Goal: Task Accomplishment & Management: Use online tool/utility

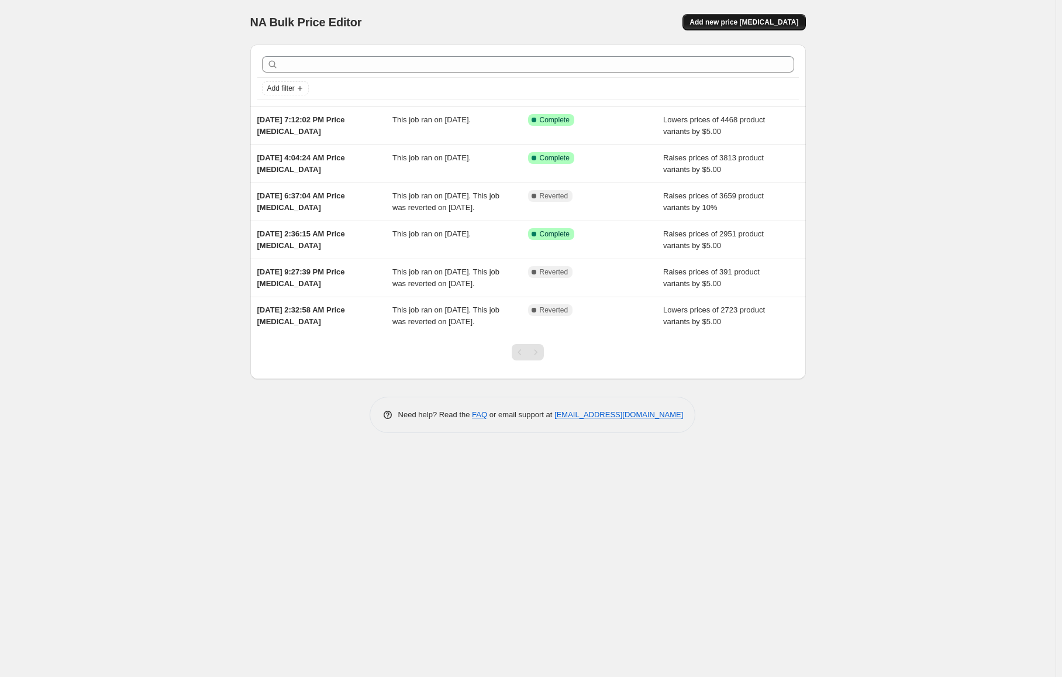
click at [732, 26] on span "Add new price [MEDICAL_DATA]" at bounding box center [744, 22] width 109 height 9
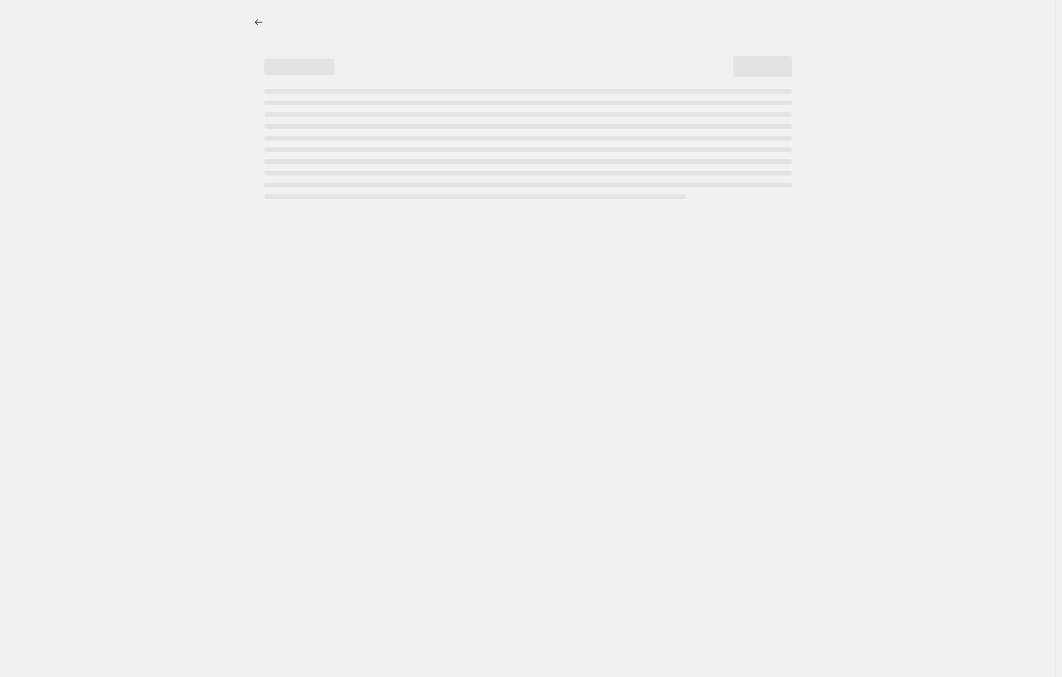
select select "percentage"
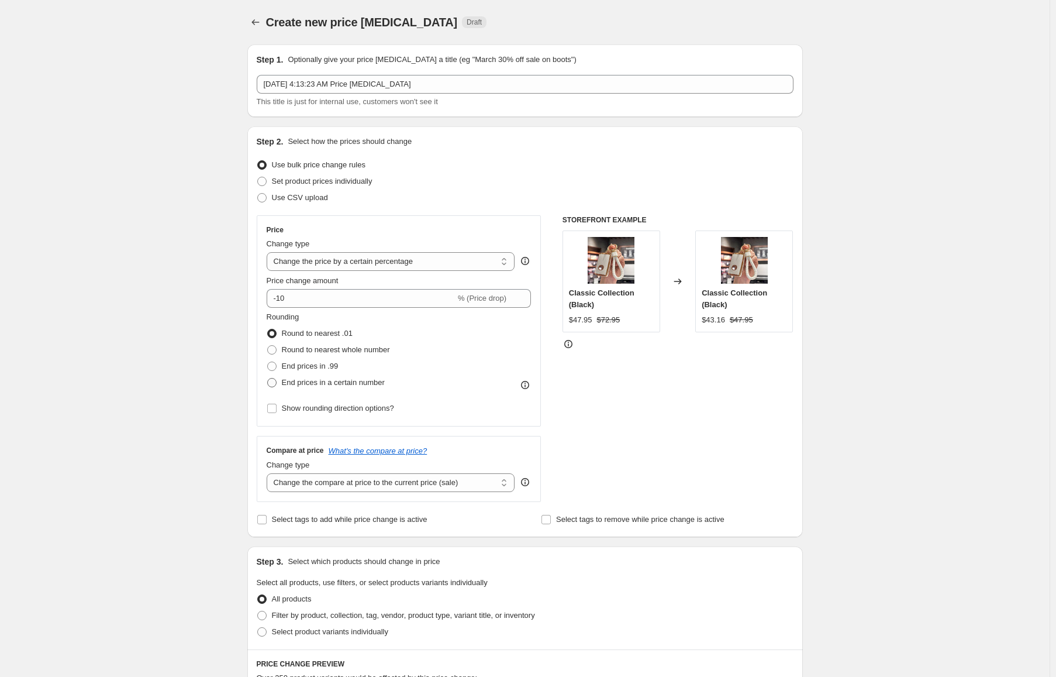
click at [335, 382] on span "End prices in a certain number" at bounding box center [333, 382] width 103 height 9
click at [268, 378] on input "End prices in a certain number" at bounding box center [267, 378] width 1 height 1
radio input "true"
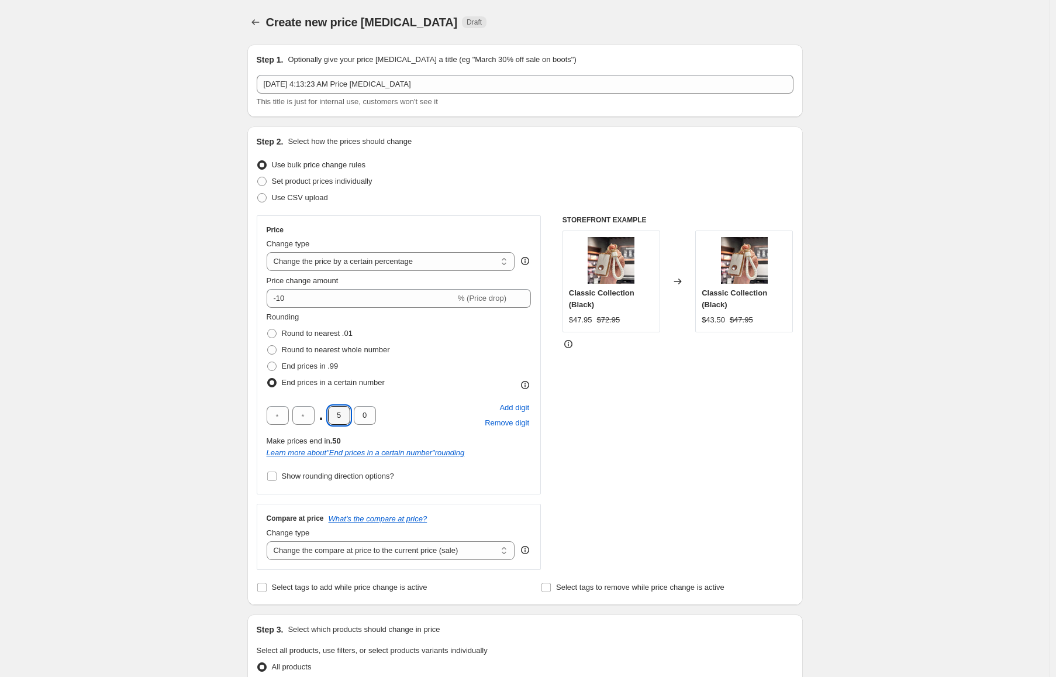
drag, startPoint x: 349, startPoint y: 422, endPoint x: 322, endPoint y: 411, distance: 29.1
click at [322, 411] on div ". 5 0" at bounding box center [321, 415] width 109 height 19
type input "9"
drag, startPoint x: 370, startPoint y: 414, endPoint x: 357, endPoint y: 415, distance: 12.9
click at [357, 415] on input "0" at bounding box center [365, 415] width 22 height 19
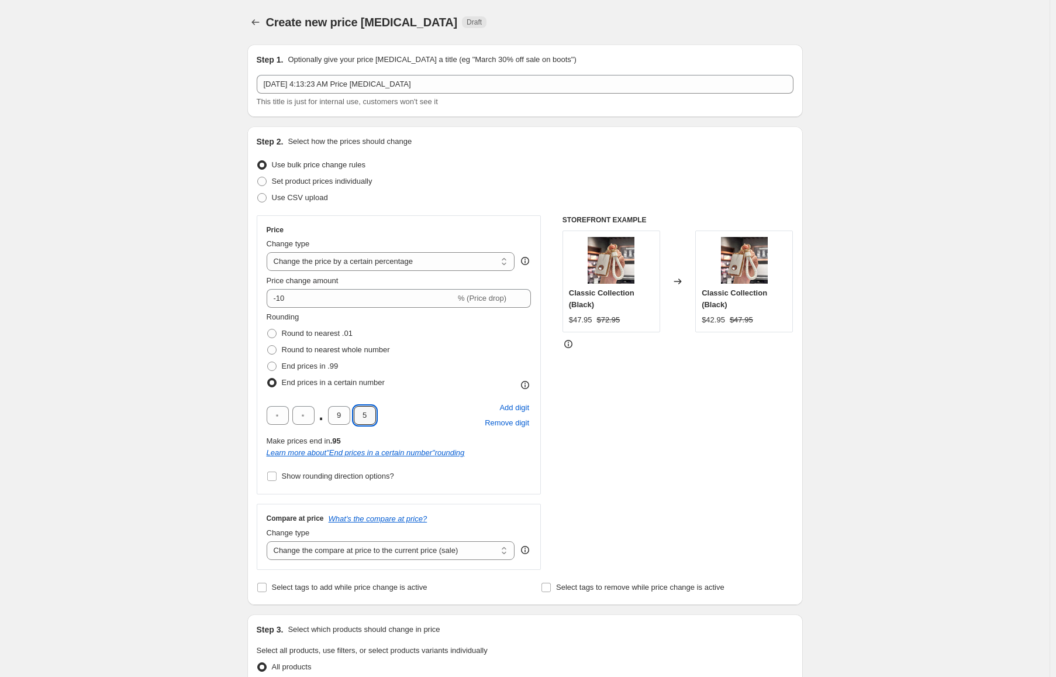
type input "5"
click at [155, 378] on div "Create new price change job. This page is ready Create new price change job Dra…" at bounding box center [525, 618] width 1050 height 1237
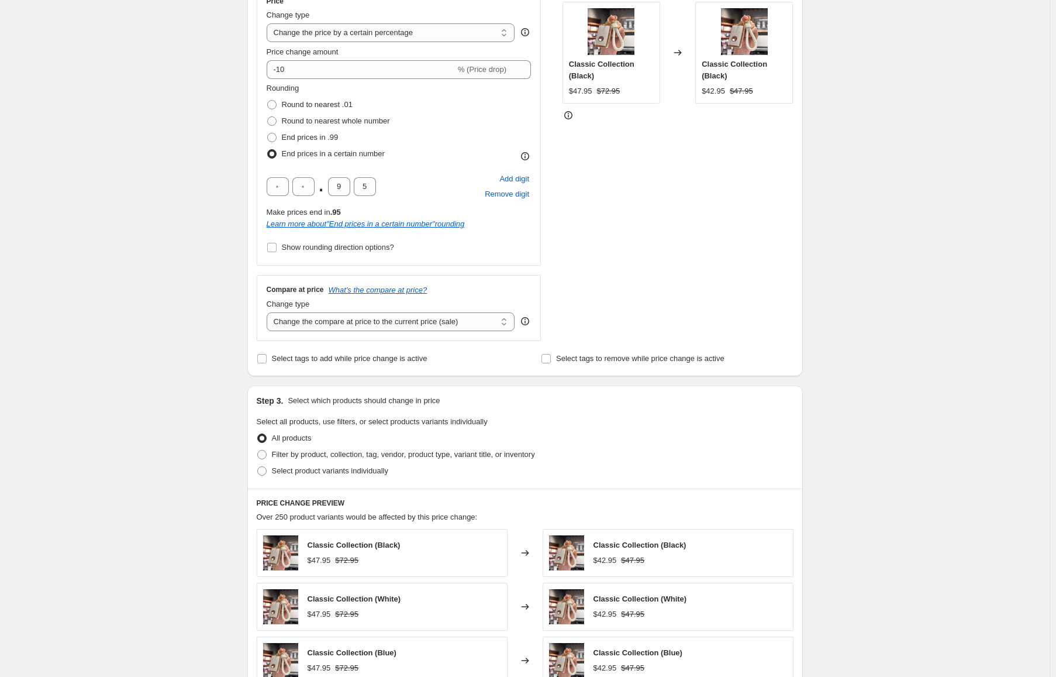
scroll to position [234, 0]
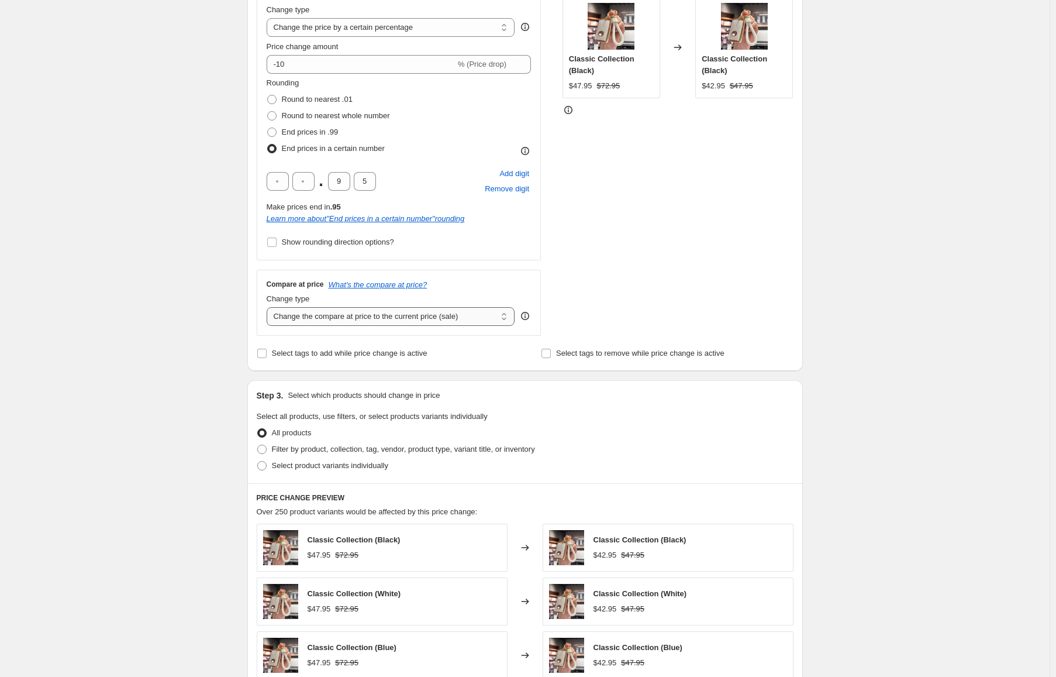
click at [398, 318] on select "Change the compare at price to the current price (sale) Change the compare at p…" at bounding box center [391, 316] width 249 height 19
select select "percentage"
click at [269, 307] on select "Change the compare at price to the current price (sale) Change the compare at p…" at bounding box center [391, 316] width 249 height 19
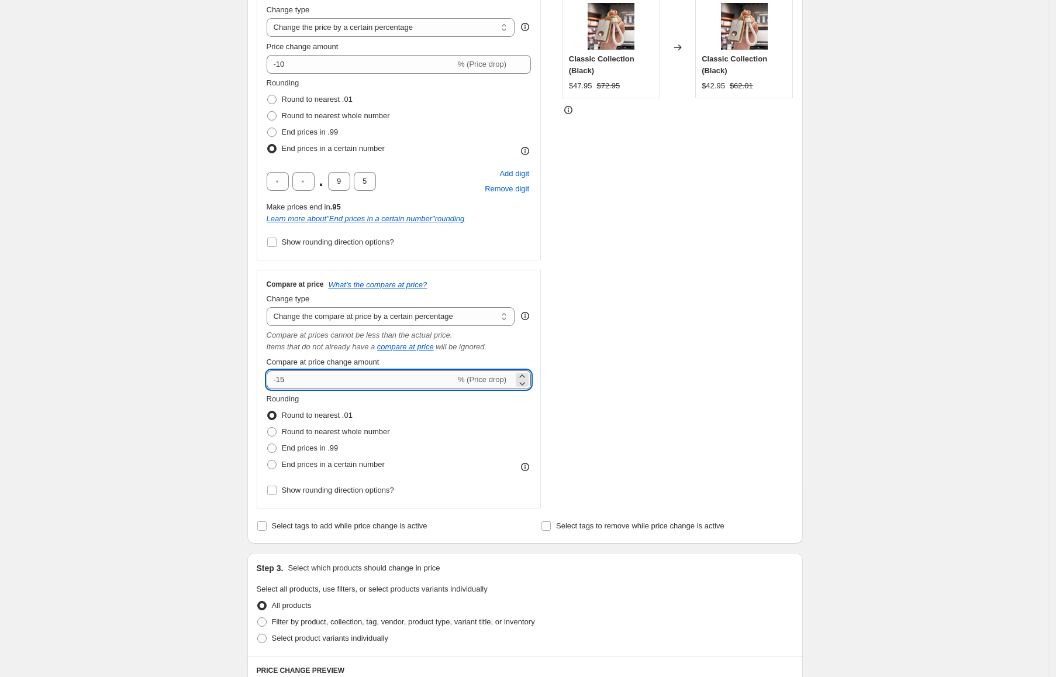
drag, startPoint x: 340, startPoint y: 378, endPoint x: 286, endPoint y: 380, distance: 54.4
click at [286, 380] on input "-15" at bounding box center [361, 379] width 189 height 19
type input "-10"
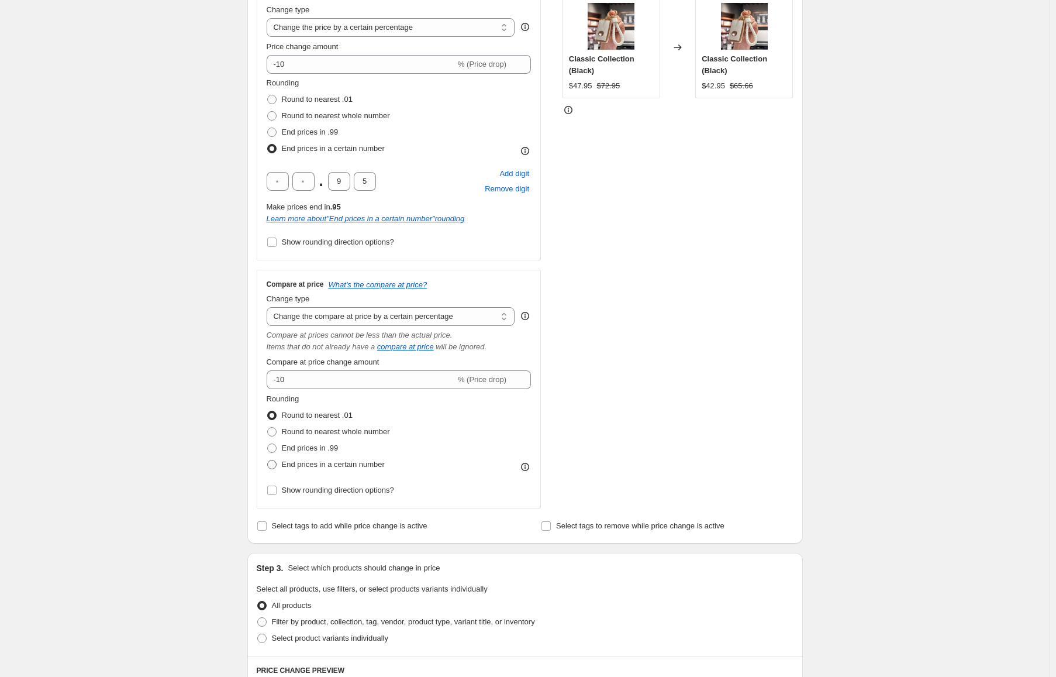
click at [308, 462] on span "End prices in a certain number" at bounding box center [333, 464] width 103 height 9
click at [268, 460] on input "End prices in a certain number" at bounding box center [267, 460] width 1 height 1
radio input "true"
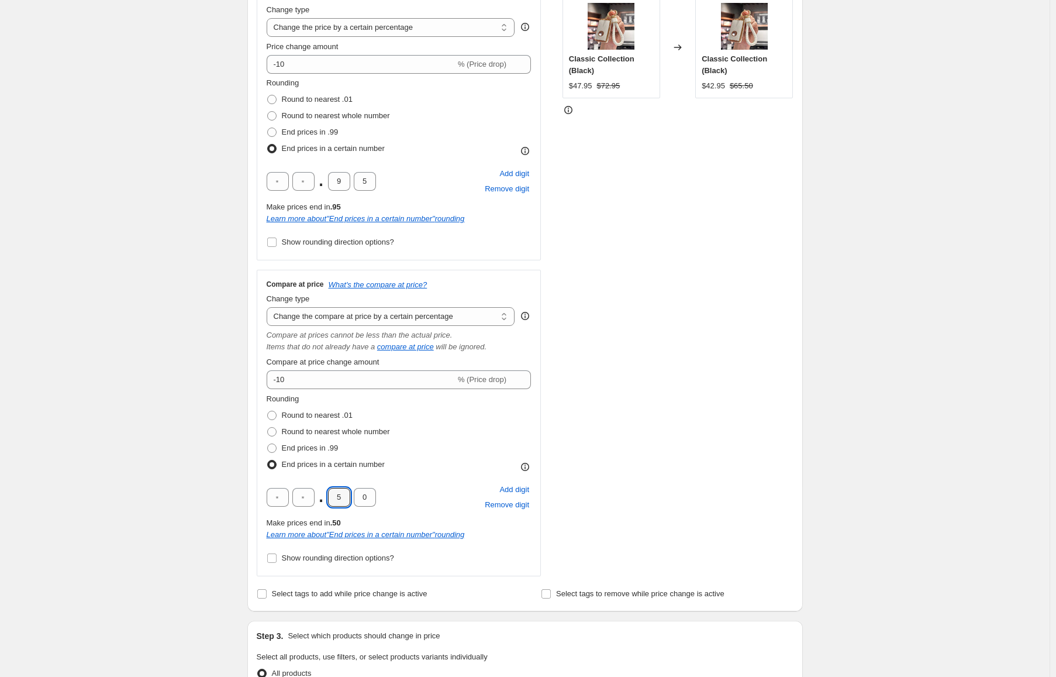
drag, startPoint x: 345, startPoint y: 497, endPoint x: 325, endPoint y: 484, distance: 23.7
click at [330, 491] on input "5" at bounding box center [339, 497] width 22 height 19
type input "9"
drag, startPoint x: 366, startPoint y: 501, endPoint x: 376, endPoint y: 498, distance: 10.9
click at [376, 498] on input "0" at bounding box center [365, 497] width 22 height 19
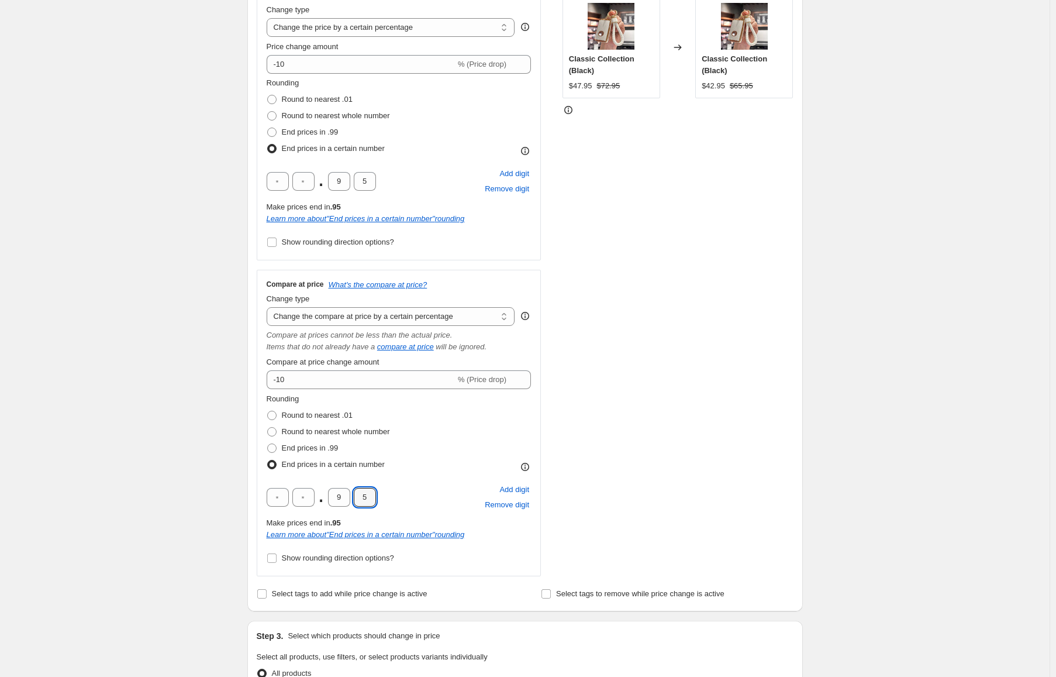
type input "5"
click at [182, 413] on div "Create new price change job. This page is ready Create new price change job Dra…" at bounding box center [525, 505] width 1050 height 1478
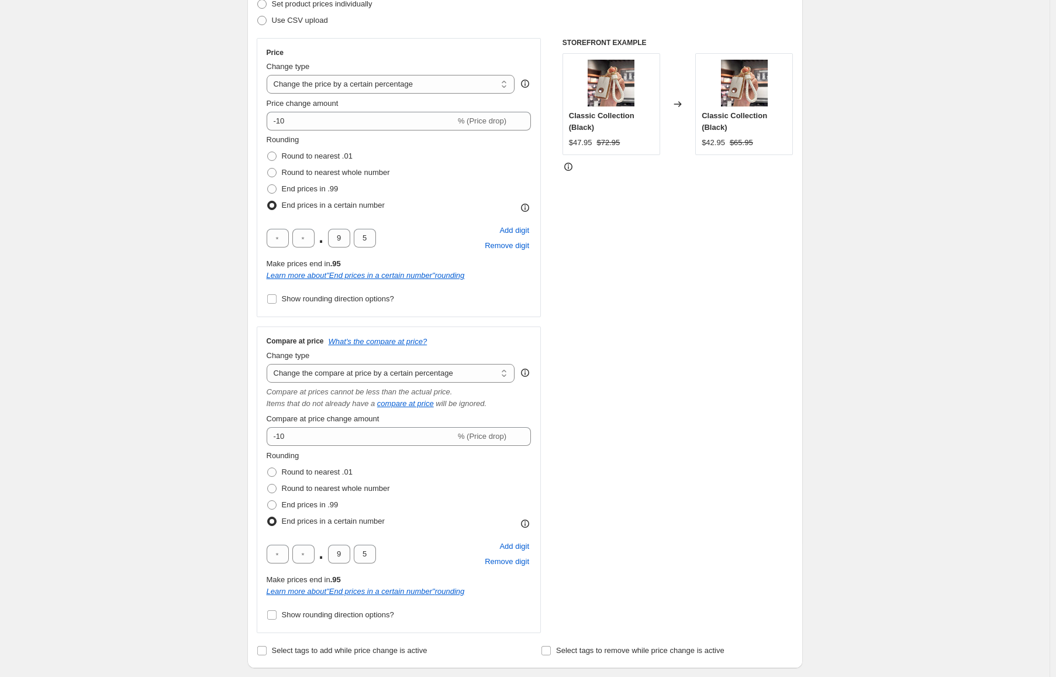
scroll to position [175, 0]
drag, startPoint x: 371, startPoint y: 240, endPoint x: 352, endPoint y: 239, distance: 19.3
click at [352, 239] on div ". 9 5" at bounding box center [321, 239] width 109 height 19
click at [367, 233] on input "5" at bounding box center [365, 239] width 22 height 19
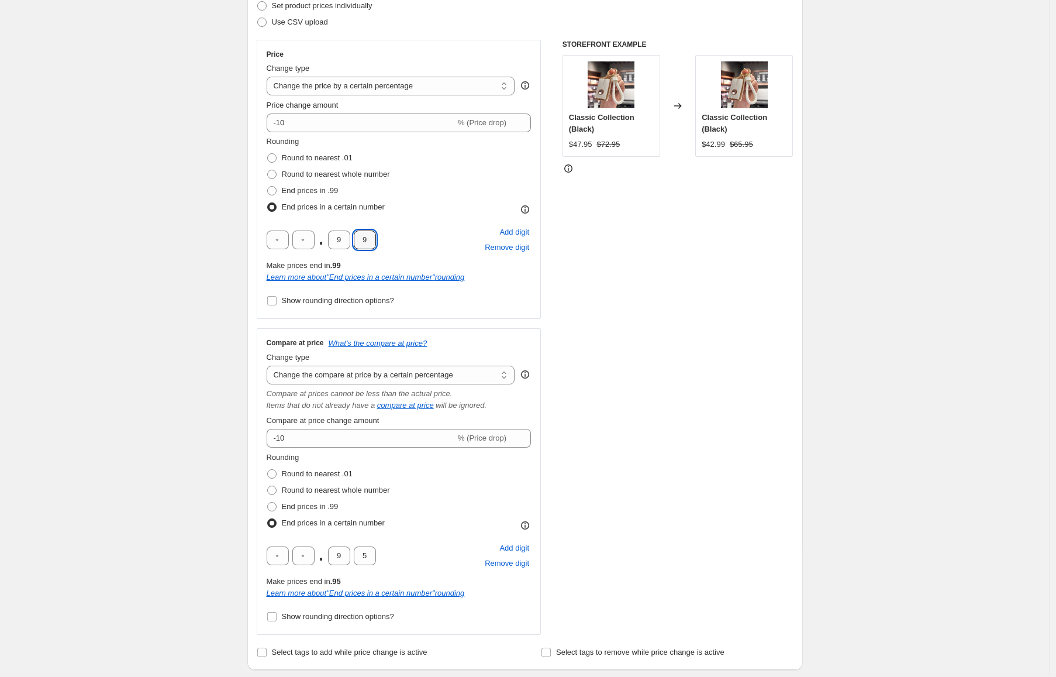
type input "9"
click at [205, 207] on div "Create new price change job. This page is ready Create new price change job Dra…" at bounding box center [525, 564] width 1050 height 1478
click at [350, 555] on input "9" at bounding box center [339, 555] width 22 height 19
click at [370, 557] on input "5" at bounding box center [365, 555] width 22 height 19
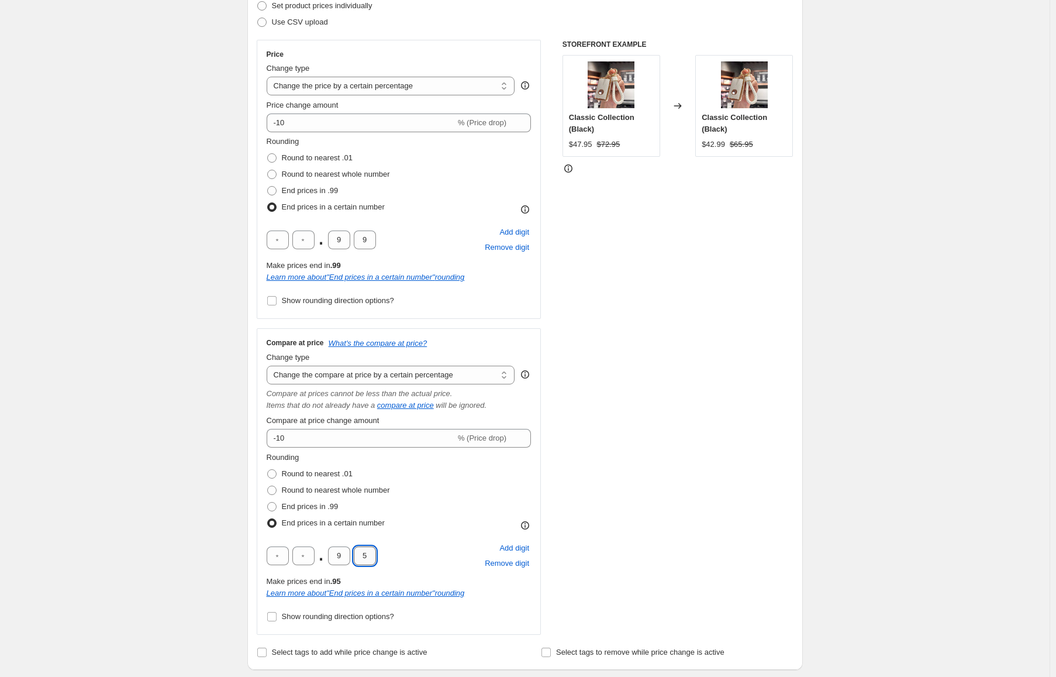
click at [370, 557] on input "5" at bounding box center [365, 555] width 22 height 19
paste input "9"
type input "9"
click at [197, 504] on div "Create new price change job. This page is ready Create new price change job Dra…" at bounding box center [525, 564] width 1050 height 1478
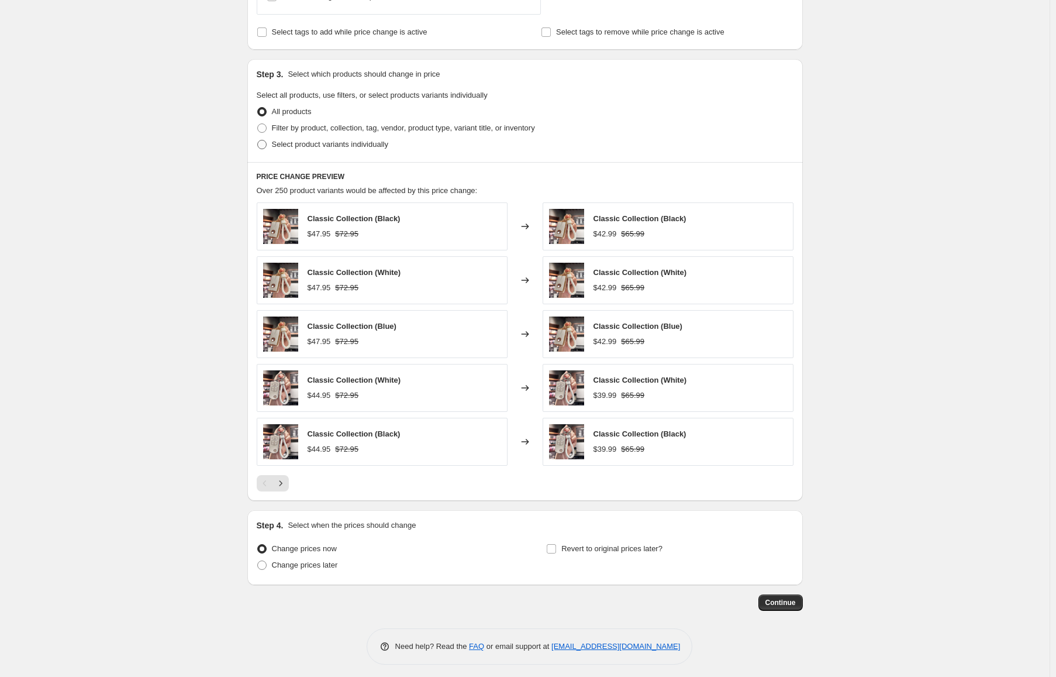
scroll to position [801, 0]
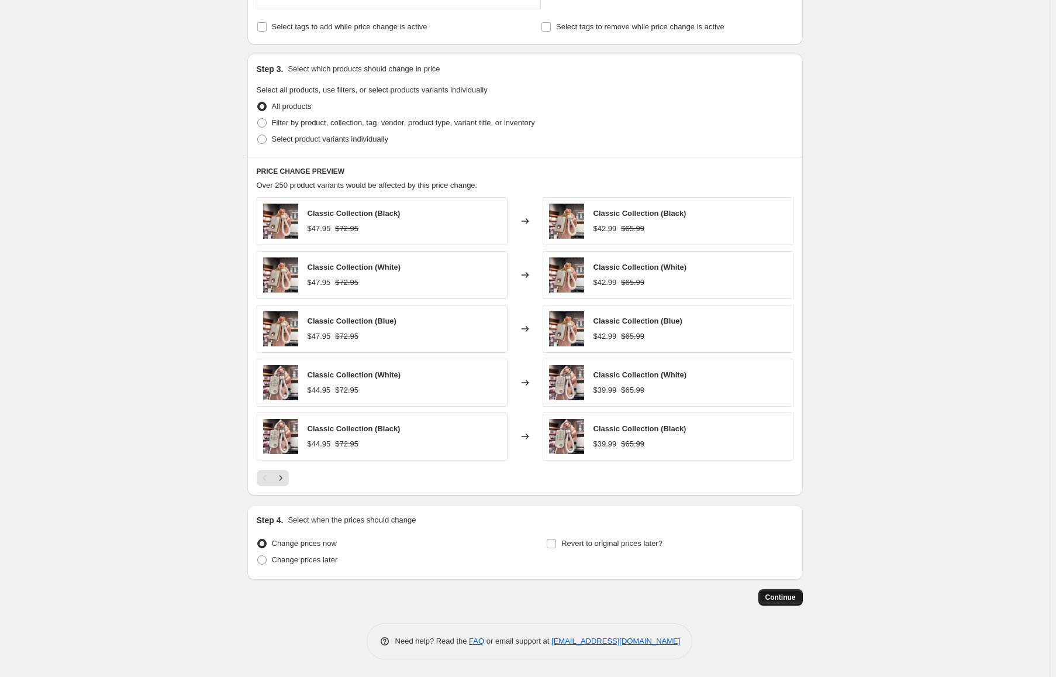
click at [785, 597] on span "Continue" at bounding box center [781, 597] width 30 height 9
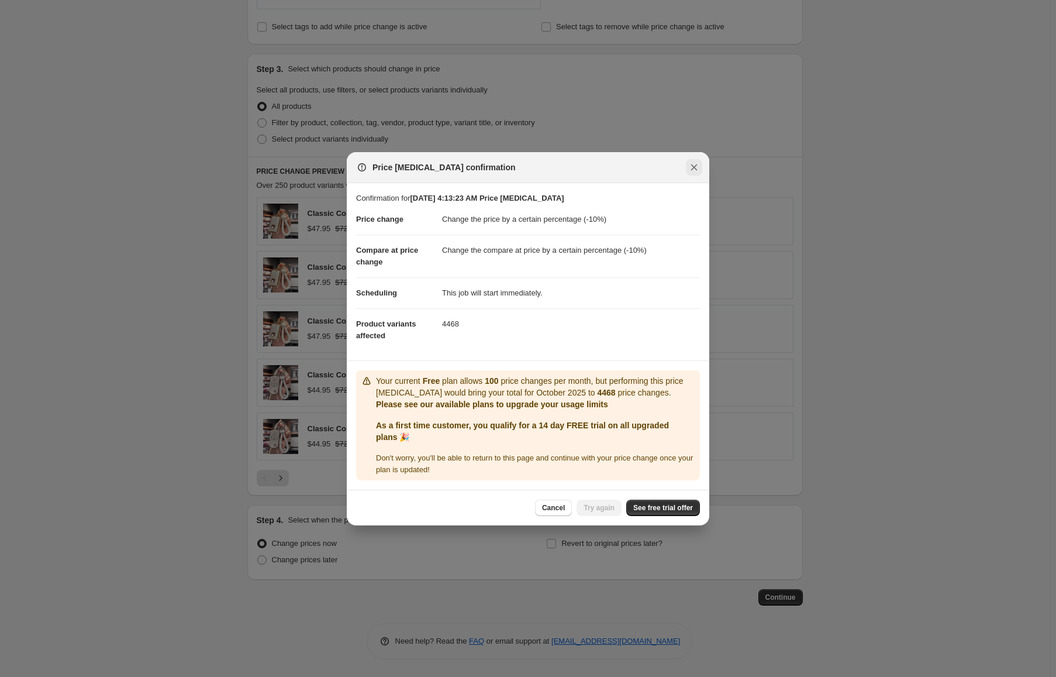
click at [691, 170] on icon "Close" at bounding box center [694, 167] width 12 height 12
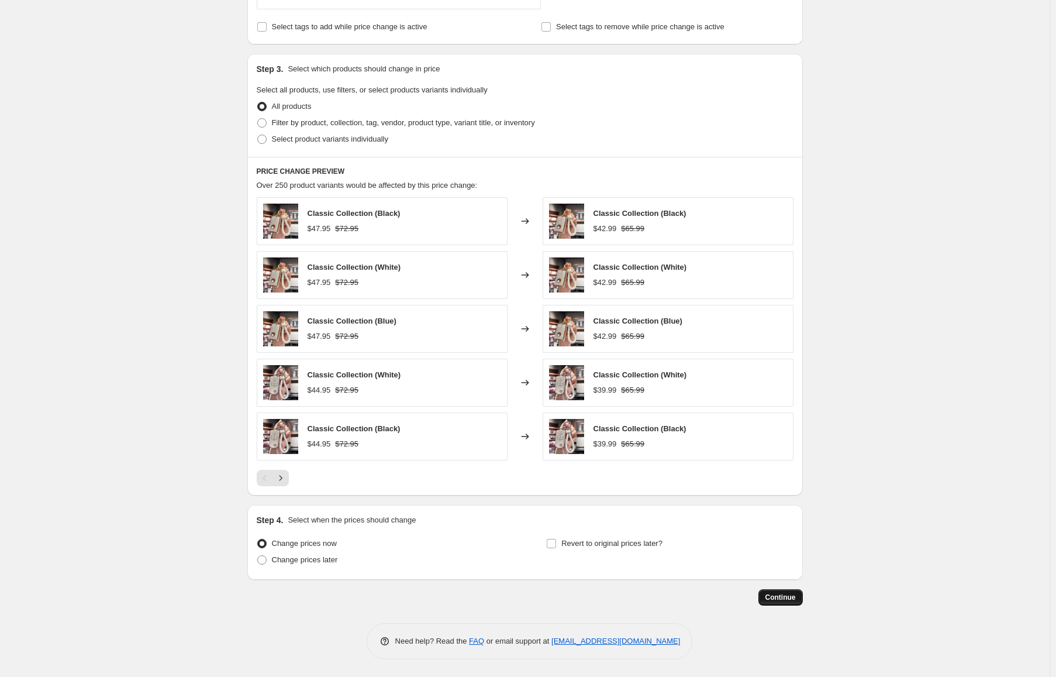
click at [793, 597] on span "Continue" at bounding box center [781, 597] width 30 height 9
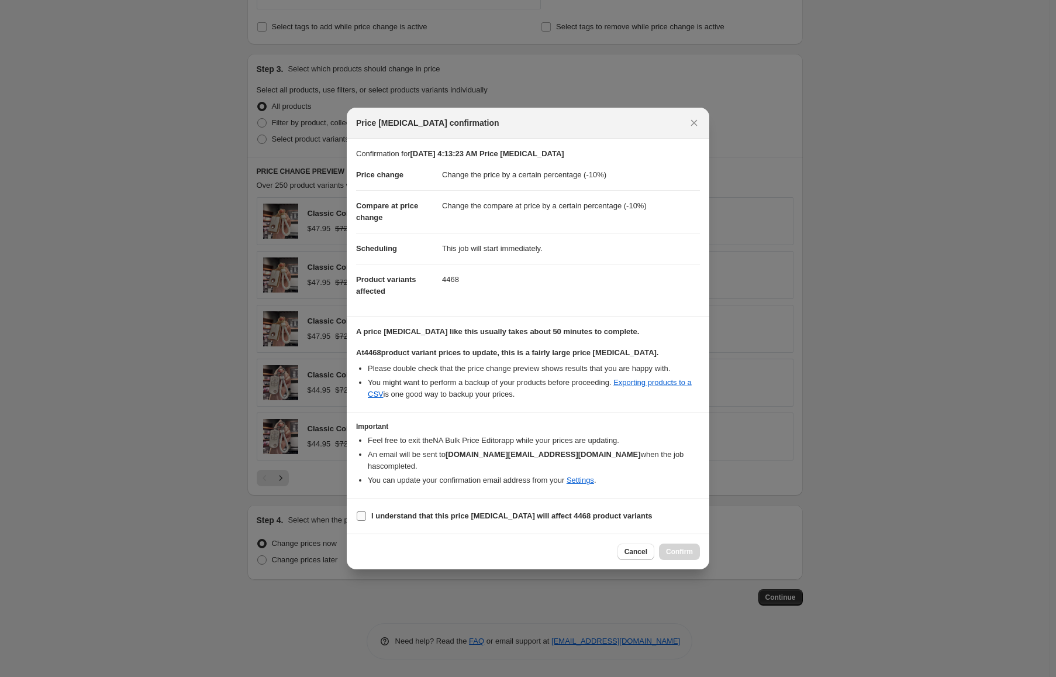
click at [540, 511] on b "I understand that this price change job will affect 4468 product variants" at bounding box center [511, 515] width 281 height 9
click at [366, 511] on input "I understand that this price change job will affect 4468 product variants" at bounding box center [361, 515] width 9 height 9
checkbox input "true"
click at [686, 547] on span "Confirm" at bounding box center [679, 551] width 27 height 9
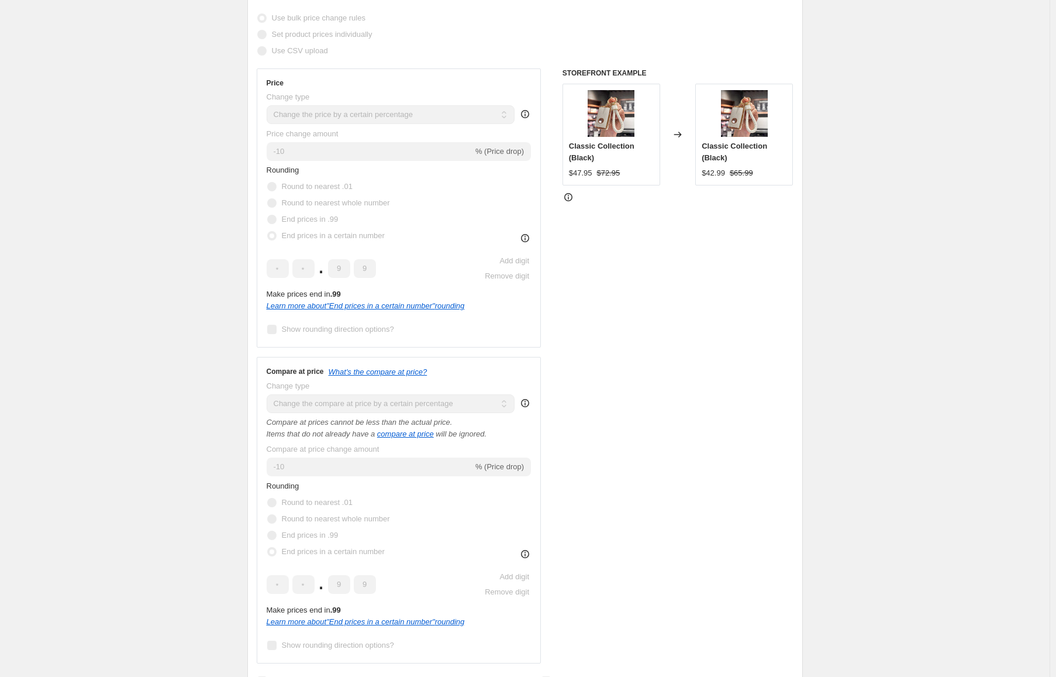
scroll to position [234, 0]
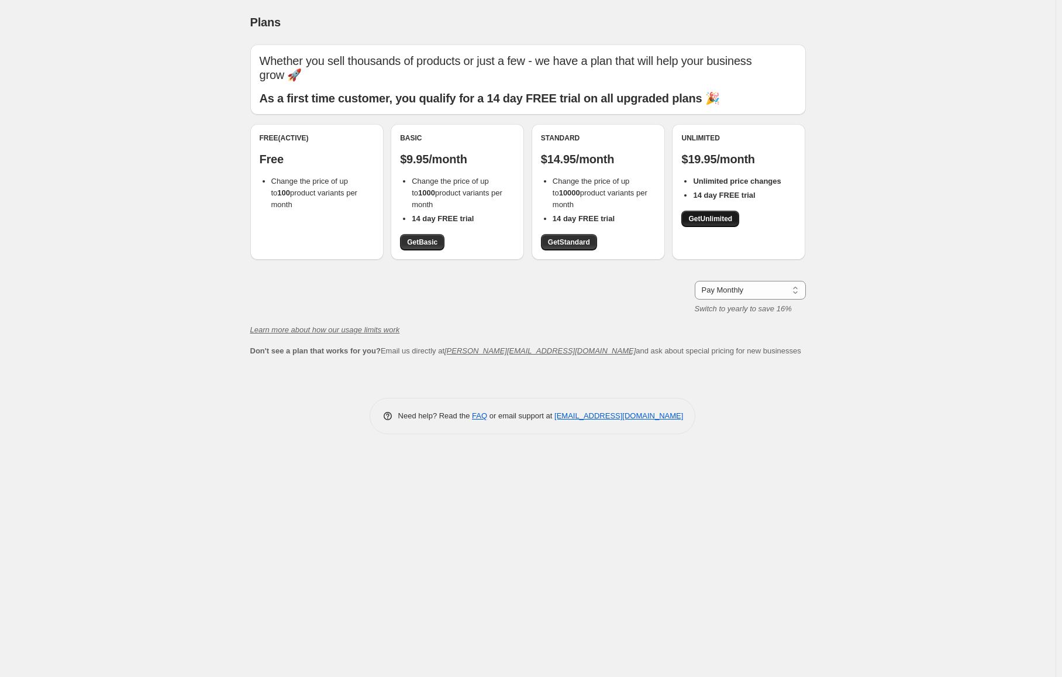
click at [698, 214] on link "Get Unlimited" at bounding box center [710, 219] width 58 height 16
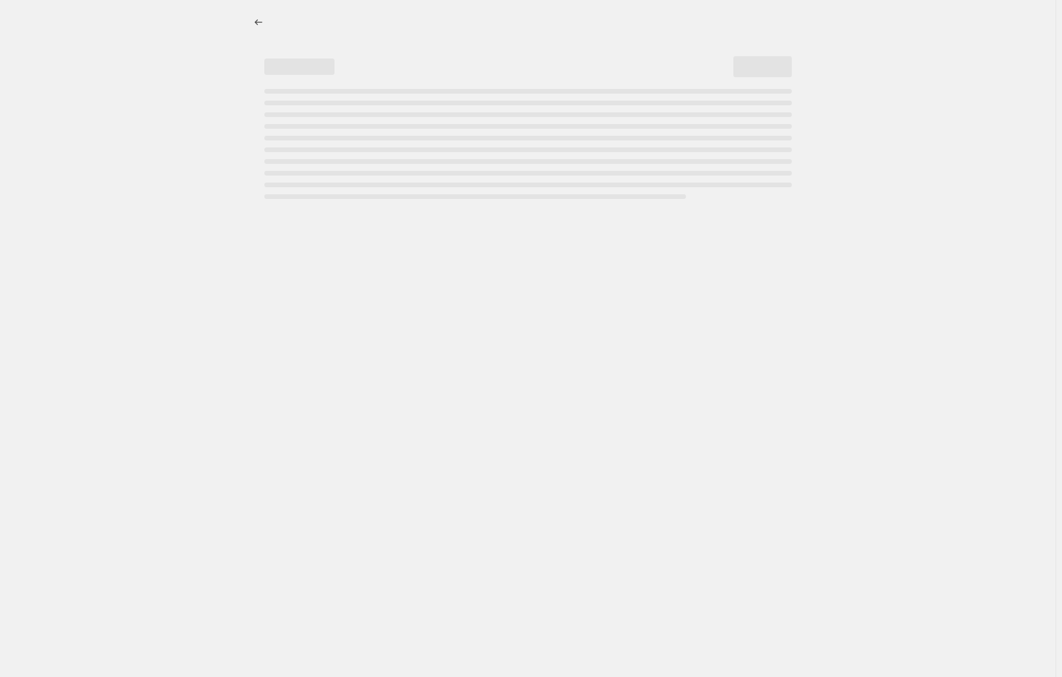
select select "percentage"
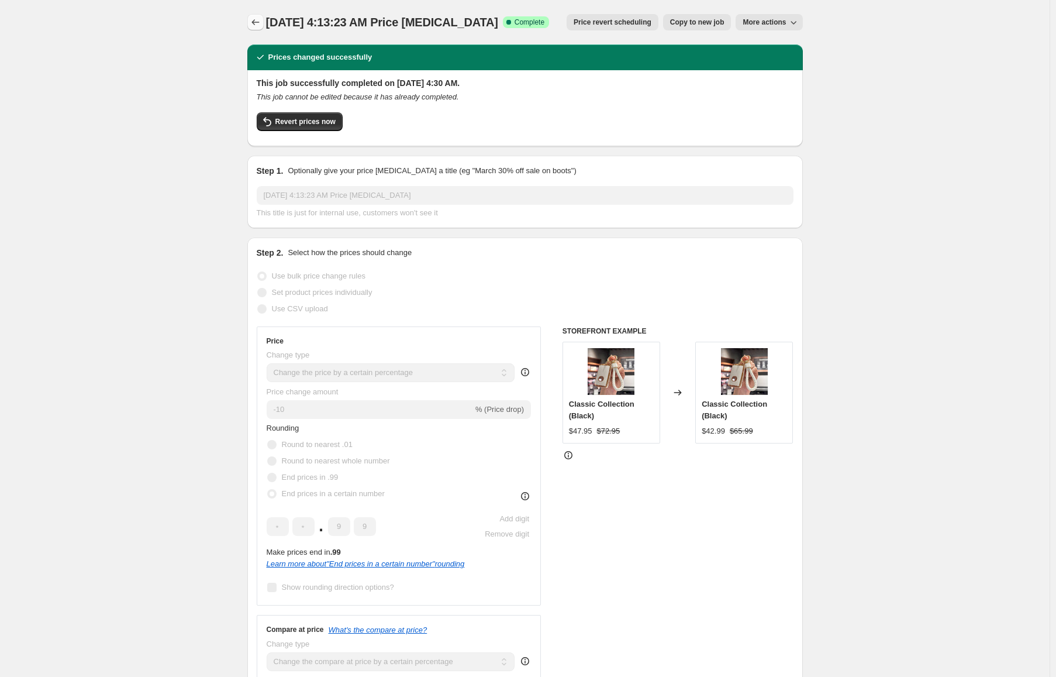
click at [253, 20] on icon "Price change jobs" at bounding box center [256, 22] width 12 height 12
